Goal: Check status: Check status

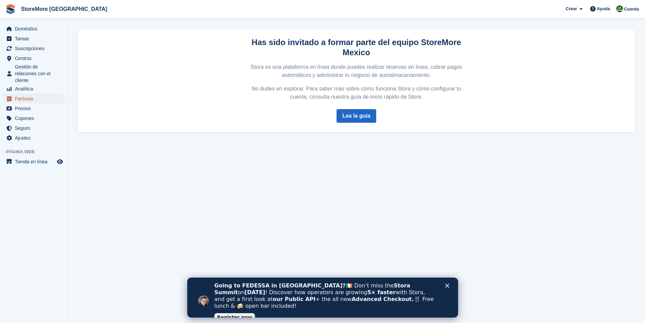
click at [20, 100] on span "Facturas" at bounding box center [35, 98] width 41 height 9
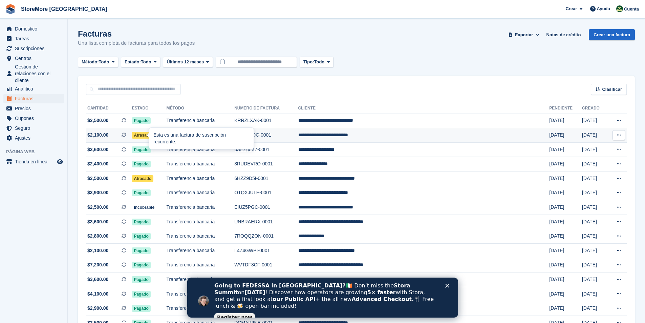
click at [149, 136] on div at bounding box center [151, 134] width 5 height 5
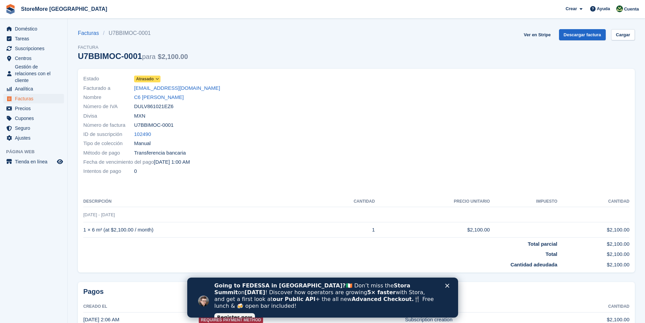
click at [149, 80] on span "Atrasado" at bounding box center [145, 79] width 18 height 6
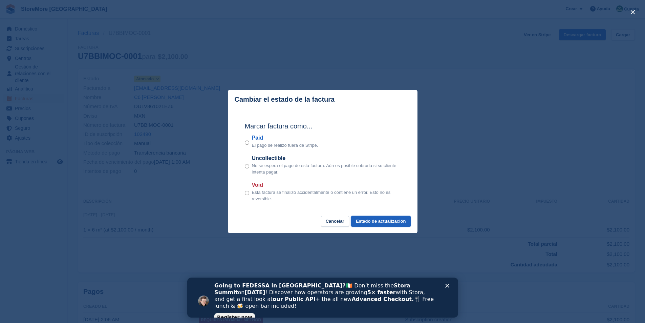
click at [369, 221] on button "Estado de actualización" at bounding box center [380, 221] width 59 height 11
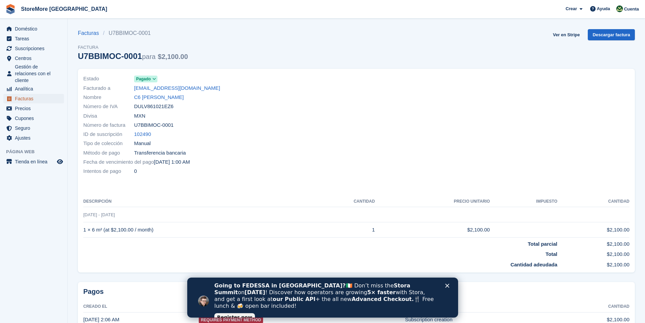
click at [24, 101] on span "Facturas" at bounding box center [35, 98] width 41 height 9
